Goal: Task Accomplishment & Management: Complete application form

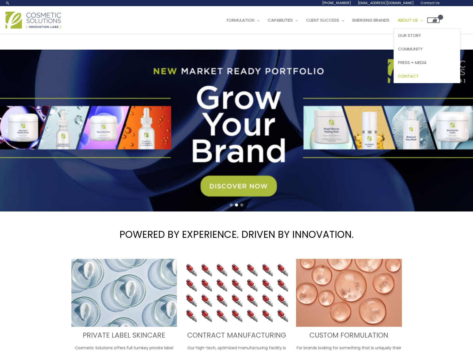
click at [418, 73] on span "Contact" at bounding box center [408, 76] width 21 height 6
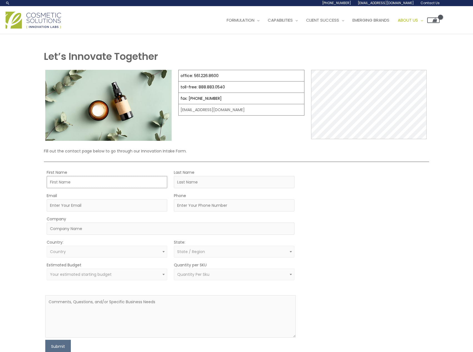
click at [96, 183] on input "First Name" at bounding box center [107, 182] width 120 height 12
type input "[PERSON_NAME]"
type input "d'auvergne-[PERSON_NAME]"
type input "[EMAIL_ADDRESS][PERSON_NAME][DOMAIN_NAME]"
type input "0499889995"
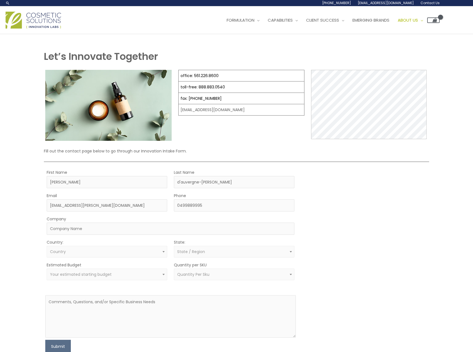
select select "[GEOGRAPHIC_DATA]"
click at [103, 228] on input "Company" at bounding box center [170, 229] width 247 height 12
type input "TBD"
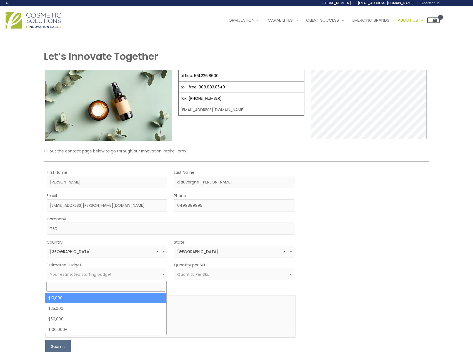
click at [138, 276] on span "Your estimated starting budget" at bounding box center [107, 274] width 114 height 5
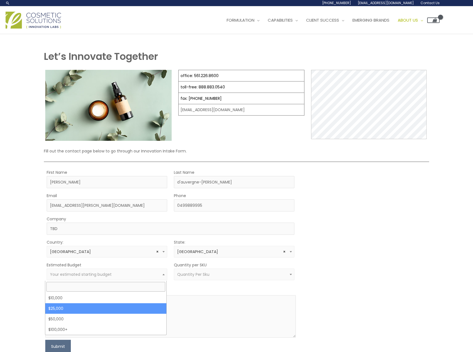
select select "25000"
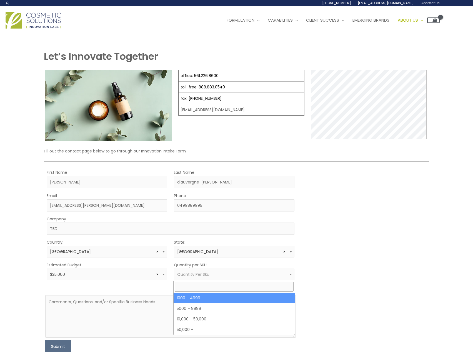
click at [209, 274] on span "Quantity Per Sku" at bounding box center [234, 274] width 114 height 5
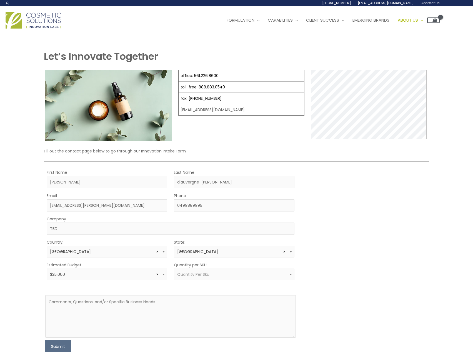
drag, startPoint x: 351, startPoint y: 276, endPoint x: 145, endPoint y: 295, distance: 206.2
click at [350, 276] on div "MOQ TRIGGER STEP 2 TRIGGER" at bounding box center [364, 261] width 125 height 185
click at [98, 302] on textarea at bounding box center [170, 316] width 250 height 42
type textarea "Hi, we are an australian based start-up looking to create a product line of pep…"
click at [65, 343] on button "Submit" at bounding box center [58, 346] width 26 height 13
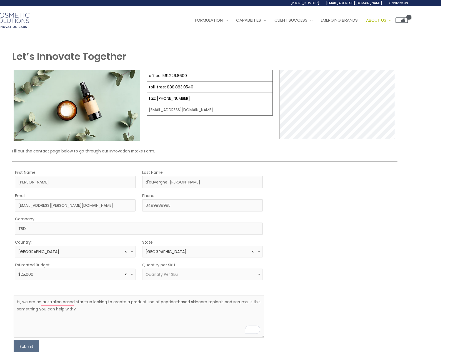
scroll to position [0, 34]
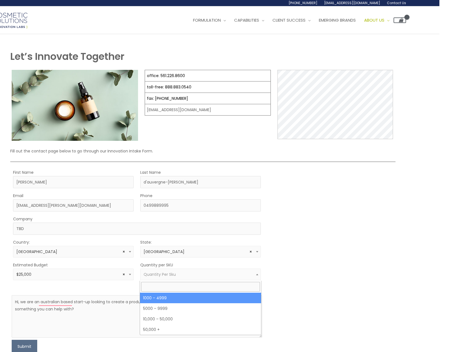
click at [230, 270] on span "Quantity Per Sku" at bounding box center [200, 275] width 120 height 12
select select "10"
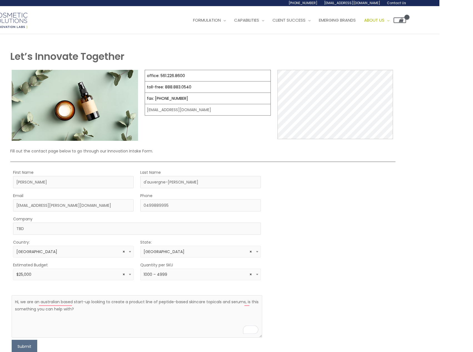
click at [304, 257] on div "MOQ TRIGGER STEP 2 TRIGGER" at bounding box center [331, 261] width 125 height 185
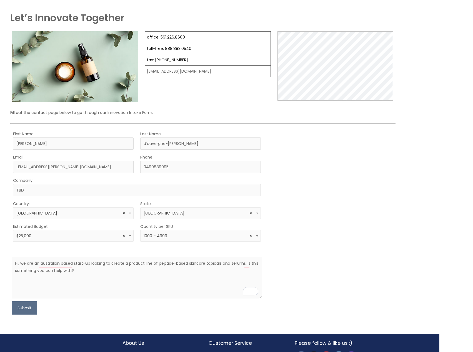
scroll to position [72, 34]
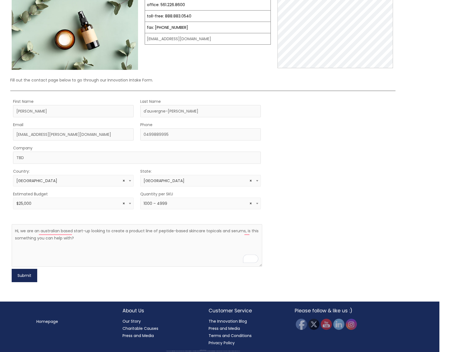
click at [25, 274] on button "Submit" at bounding box center [25, 275] width 26 height 13
